Goal: Navigation & Orientation: Find specific page/section

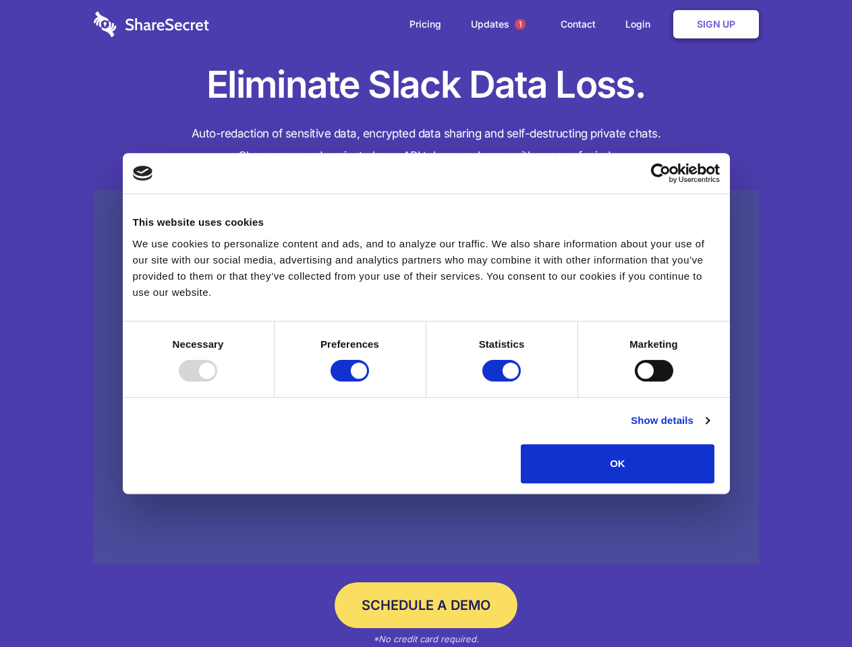
click at [217, 382] on div at bounding box center [198, 371] width 38 height 22
click at [369, 382] on input "Preferences" at bounding box center [349, 371] width 38 height 22
checkbox input "false"
click at [503, 382] on input "Statistics" at bounding box center [501, 371] width 38 height 22
checkbox input "false"
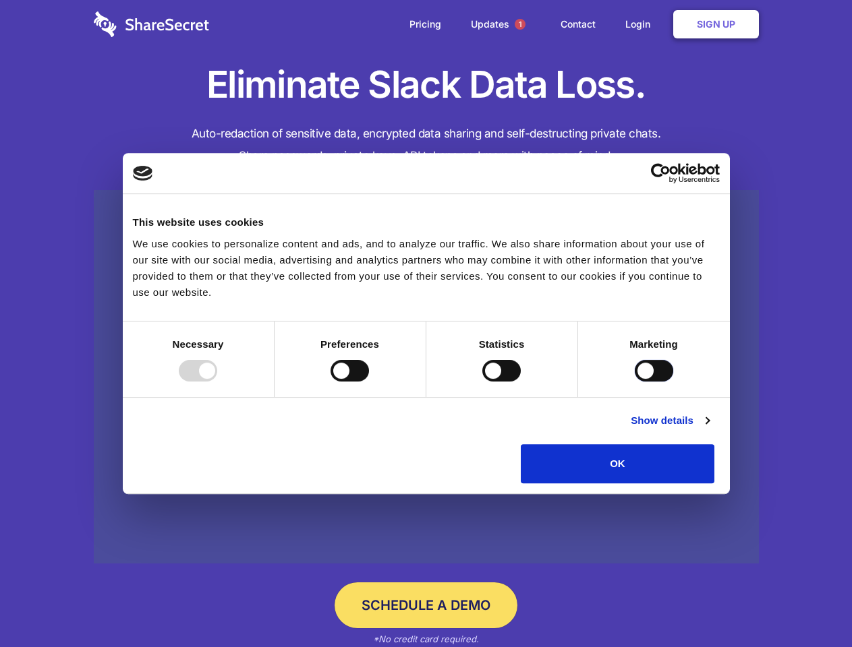
click at [634, 382] on input "Marketing" at bounding box center [653, 371] width 38 height 22
checkbox input "true"
click at [709, 429] on link "Show details" at bounding box center [669, 421] width 78 height 16
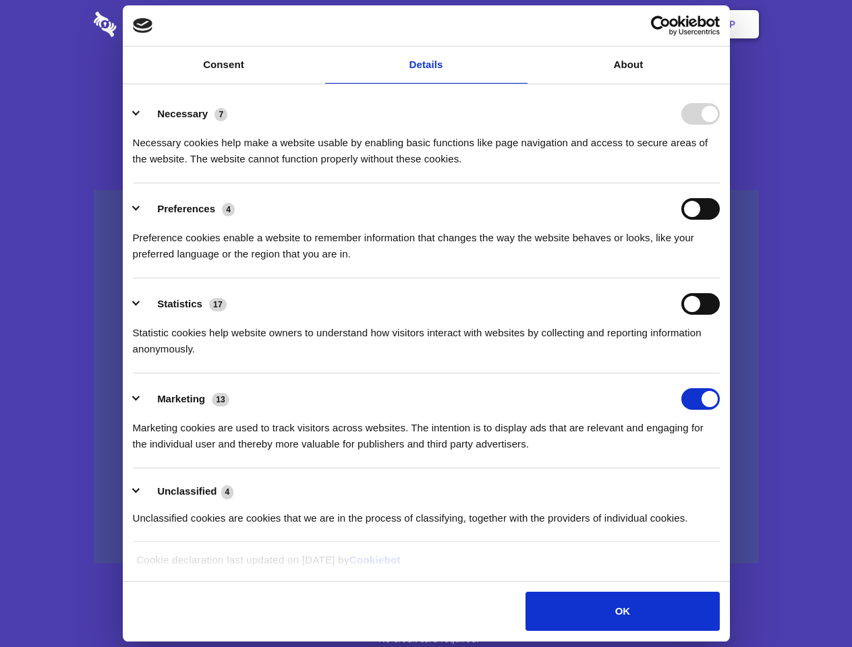
click at [719, 183] on li "Necessary 7 Necessary cookies help make a website usable by enabling basic func…" at bounding box center [426, 135] width 587 height 95
click at [519, 24] on span "1" at bounding box center [519, 24] width 11 height 11
